Goal: Find specific page/section: Find specific page/section

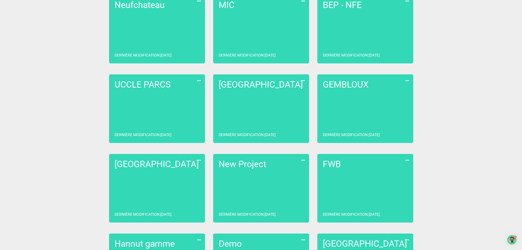
scroll to position [329, 0]
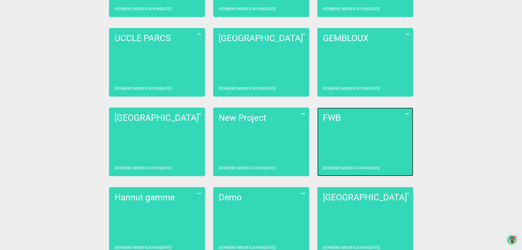
click at [344, 148] on link "FWB Dernière modification : [DATE]" at bounding box center [365, 141] width 96 height 69
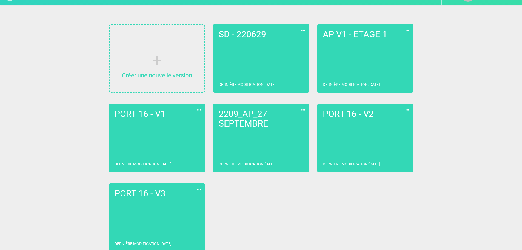
scroll to position [22, 0]
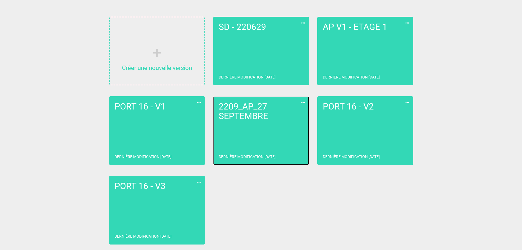
click at [275, 123] on link "2209_AP_27 SEPTEMBRE Dernière modification : [DATE]" at bounding box center [261, 130] width 96 height 69
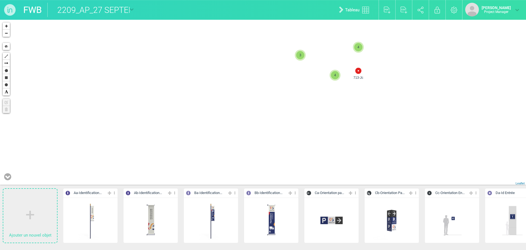
drag, startPoint x: 326, startPoint y: 121, endPoint x: 296, endPoint y: 166, distance: 54.0
click at [296, 165] on div "713-Jc 720-Jc 3 4 3 4 4 4 + − Hide Polyline Arrow Polygon Rectangle Circle Text…" at bounding box center [263, 103] width 526 height 166
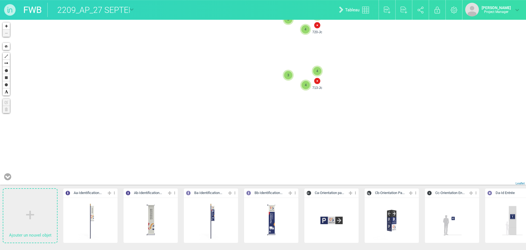
drag, startPoint x: 380, startPoint y: 75, endPoint x: 382, endPoint y: 134, distance: 59.5
click at [382, 134] on div "713-Jc 720-Jc 3 4 3 4 2 8 6 3 9 9 11 7 16 8 14 8 5 9 8 8 12 4 4 5 12 9 11 9 15 …" at bounding box center [263, 103] width 526 height 166
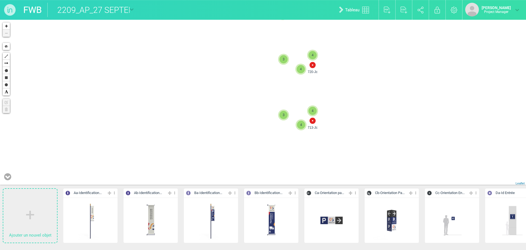
drag, startPoint x: 385, startPoint y: 73, endPoint x: 379, endPoint y: 134, distance: 61.5
click at [379, 136] on div "713-Jc 720-Jc 3 4 3 4 2 8 6 3 9 9 11 7 16 8 14 8 5 9 8 8 12 4 4 5 12 9 11 9 15 …" at bounding box center [263, 103] width 526 height 166
drag, startPoint x: 395, startPoint y: 80, endPoint x: 357, endPoint y: 133, distance: 65.6
click at [360, 131] on div "713-Jc 3 4 4 716-Jc 2 714-Jc 3 2 2 + − Hide Polyline Arrow Polygon Rectangle Ci…" at bounding box center [263, 103] width 526 height 166
drag, startPoint x: 420, startPoint y: 61, endPoint x: 379, endPoint y: 140, distance: 89.5
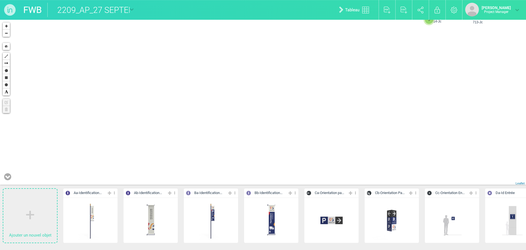
click at [379, 140] on div "713-Jc 716-Jc 2 714-Jc 3 2 2 + − Hide Polyline Arrow Polygon Rectangle Circle T…" at bounding box center [263, 103] width 526 height 166
drag, startPoint x: 349, startPoint y: 93, endPoint x: 343, endPoint y: 124, distance: 31.1
click at [343, 124] on div "713-Jc 3 4 3 4 2 8 6 3 9 9 11 7 16 8 14 8 5 9 8 8 12 4 4 5 12 9 11 9 15 10 5 15…" at bounding box center [263, 103] width 526 height 166
drag, startPoint x: 353, startPoint y: 72, endPoint x: 323, endPoint y: 137, distance: 71.6
click at [323, 137] on div "713-Jc 3 4 4 716-Jc 2 714-Jc 3 2 2 + − Hide Polyline Arrow Polygon Rectangle Ci…" at bounding box center [263, 103] width 526 height 166
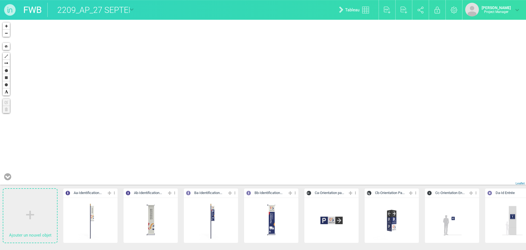
drag, startPoint x: 5, startPoint y: 179, endPoint x: 62, endPoint y: 132, distance: 73.6
click at [5, 179] on icon at bounding box center [7, 176] width 7 height 8
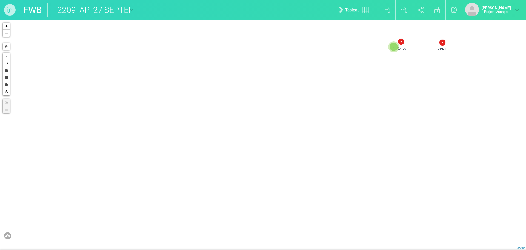
drag, startPoint x: 230, startPoint y: 101, endPoint x: 214, endPoint y: 120, distance: 24.9
click at [173, 148] on div "713-Jc 714-Jc 3 2 2 3 + − Hide Polyline Arrow Polygon Rectangle Circle Text Edi…" at bounding box center [263, 135] width 526 height 230
drag, startPoint x: 330, startPoint y: 157, endPoint x: 263, endPoint y: 215, distance: 88.0
click at [263, 215] on div "+ − Hide Polyline Arrow Polygon Rectangle Circle Text Edit layers Delete layers…" at bounding box center [263, 135] width 526 height 230
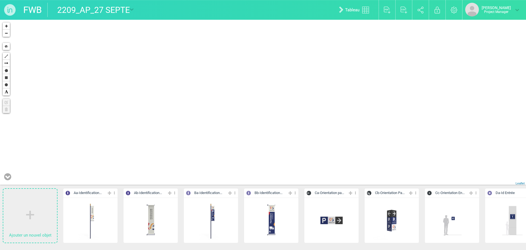
click at [10, 175] on icon at bounding box center [7, 176] width 7 height 8
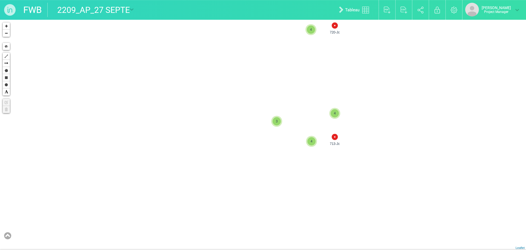
drag, startPoint x: 424, startPoint y: 60, endPoint x: 385, endPoint y: 130, distance: 80.2
click at [384, 139] on div "713-Jc 921-Q 720-Jc 3 4 3 4 694-Ab 469-Na 468-Na 3 5 3 4 4 88-H 4 707-Bb 2 9 69…" at bounding box center [263, 135] width 526 height 230
drag, startPoint x: 406, startPoint y: 82, endPoint x: 296, endPoint y: 167, distance: 138.9
click at [296, 167] on div "713-Jc 717-Jc 716-Jc 95-H 714-Jc 3 2 + − Hide Polyline Arrow Polygon Rectangle …" at bounding box center [263, 135] width 526 height 230
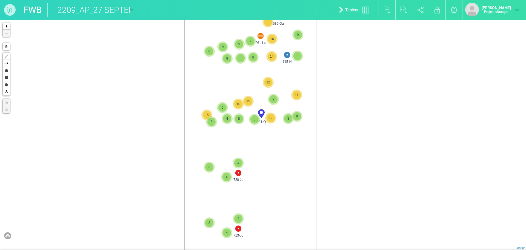
drag, startPoint x: 337, startPoint y: 141, endPoint x: 341, endPoint y: 131, distance: 10.5
click at [324, 186] on div "115-H 261-Lc 290-Lc 535-Oa 3 713-Jc 3 4 720-Jc 4 3 10 8 3 10 8 9 7 9 8 7 8 5 8 …" at bounding box center [263, 135] width 526 height 230
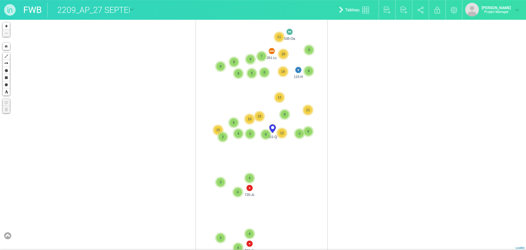
drag, startPoint x: 348, startPoint y: 107, endPoint x: 342, endPoint y: 152, distance: 45.1
click at [342, 152] on div "115-H 261-Lc 290-Lc 535-Oa 3 713-Jc 3 4 720-Jc 4 3 10 8 3 10 8 9 7 9 8 7 8 5 8 …" at bounding box center [263, 135] width 526 height 230
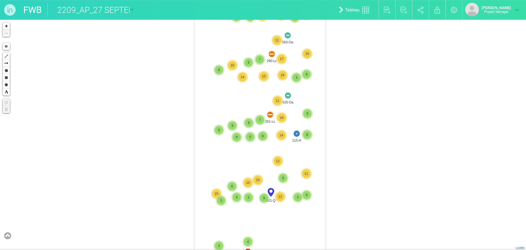
drag, startPoint x: 351, startPoint y: 101, endPoint x: 342, endPoint y: 162, distance: 61.5
click at [342, 162] on div "115-H 261-Lc 290-Lc 535-Oa 3 713-Jc 3 4 720-Jc 4 3 10 8 3 10 8 9 7 9 8 7 8 5 8 …" at bounding box center [263, 135] width 526 height 230
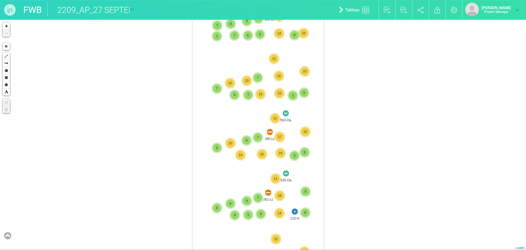
drag, startPoint x: 351, startPoint y: 110, endPoint x: 347, endPoint y: 137, distance: 27.5
click at [347, 137] on div "115-H 261-Lc 290-Lc 535-Oa 3 713-Jc 3 4 720-Jc 4 3 10 8 3 10 8 9 7 9 8 7 8 5 8 …" at bounding box center [263, 135] width 526 height 230
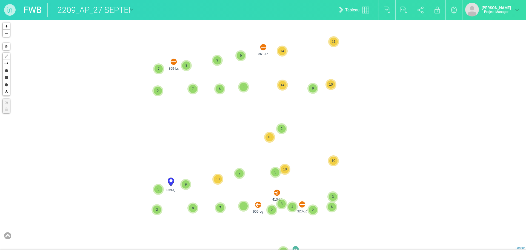
drag, startPoint x: 394, startPoint y: 62, endPoint x: 370, endPoint y: 167, distance: 107.9
click at [370, 167] on div "115-H 261-Lc 290-Lc 535-Oa 563-Oa 361-Lc 2 3 10 8 369-Lc 8 9 14 339-Q 9 320-Lc …" at bounding box center [263, 135] width 526 height 230
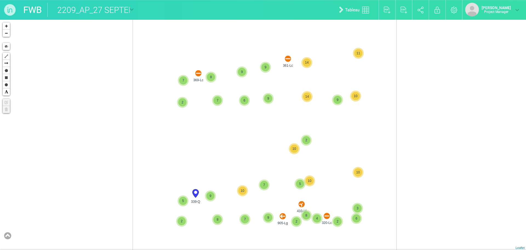
drag, startPoint x: 376, startPoint y: 113, endPoint x: 380, endPoint y: 157, distance: 44.3
click at [380, 157] on div "290-Lc 535-Oa 563-Oa 361-Lc 2 3 10 8 369-Lc 8 9 14 339-Q 9 320-Lc 2 297-Lc 9 6 …" at bounding box center [263, 135] width 526 height 230
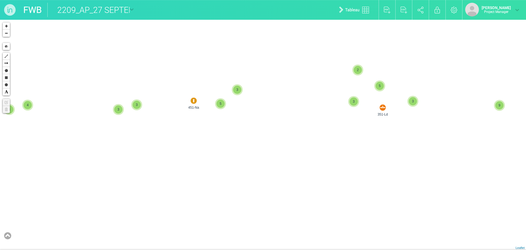
drag, startPoint x: 315, startPoint y: 159, endPoint x: 311, endPoint y: 163, distance: 5.6
click at [292, 197] on div "361-Lc 10 8 369-Lc 8 9 14 339-Q 9 320-Lc 6 8 12 392-Lf 10 11 6 7 6 9 10 11 14 9…" at bounding box center [263, 135] width 526 height 230
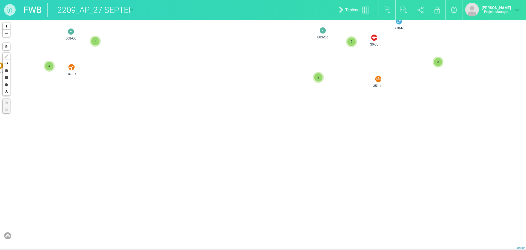
drag, startPoint x: 387, startPoint y: 140, endPoint x: 364, endPoint y: 178, distance: 44.7
click at [364, 178] on div "361-Lc 369-Lc 351-Ld 451-Na 31-Jb 909-Lf 372-Ld 360-Le 358-Ld 366-Ld 2 2 2 611-…" at bounding box center [263, 135] width 526 height 230
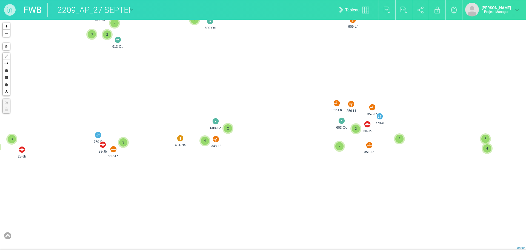
drag, startPoint x: 365, startPoint y: 160, endPoint x: 364, endPoint y: 179, distance: 18.7
click at [364, 183] on div "369-Lc 351-Ld 451-Na 31-Jb 909-Lf 611-Oa 600-Oc 922-Lb 356-Lf 770-P 357-Lb 30-J…" at bounding box center [263, 135] width 526 height 230
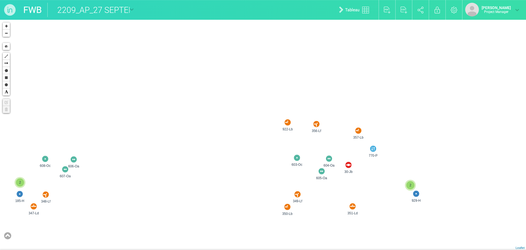
click at [284, 152] on div "369-Lc 351-Ld 451-Na 31-Jb 909-Lf 611-Oa 600-Oc 922-Lb 356-Lf 770-P 357-Lb 30-J…" at bounding box center [263, 135] width 526 height 230
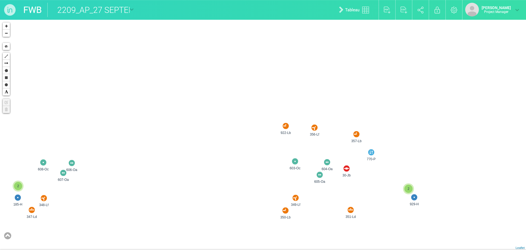
drag, startPoint x: 321, startPoint y: 90, endPoint x: 321, endPoint y: 102, distance: 11.2
click at [321, 102] on div "351-Ld 451-Na 31-Jb 909-Lf 611-Oa 600-Oc 922-Lb 356-Lf 770-P 357-Lb 30-Jb 603-O…" at bounding box center [263, 135] width 526 height 230
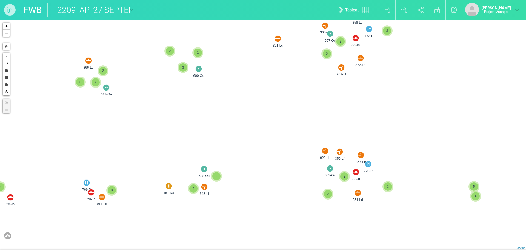
drag, startPoint x: 341, startPoint y: 82, endPoint x: 325, endPoint y: 123, distance: 43.7
click at [325, 123] on div "351-Ld 451-Na 31-Jb 909-Lf 361-Lc 372-Ld 360-Le 358-Ld 366-Ld 369-Lc 4 4 4 2 5 …" at bounding box center [263, 135] width 526 height 230
